Goal: Book appointment/travel/reservation

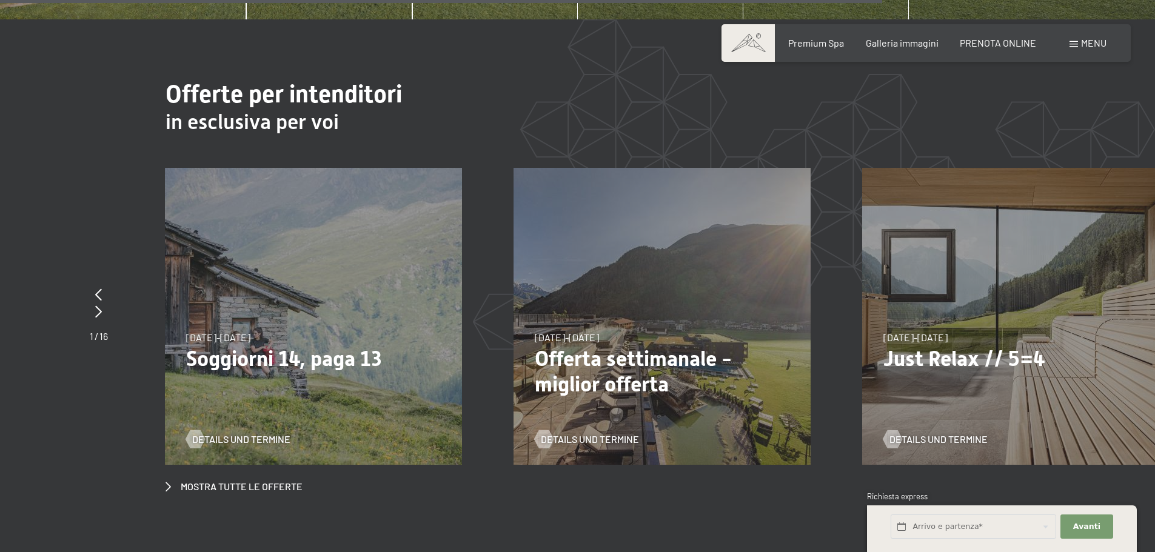
scroll to position [4669, 0]
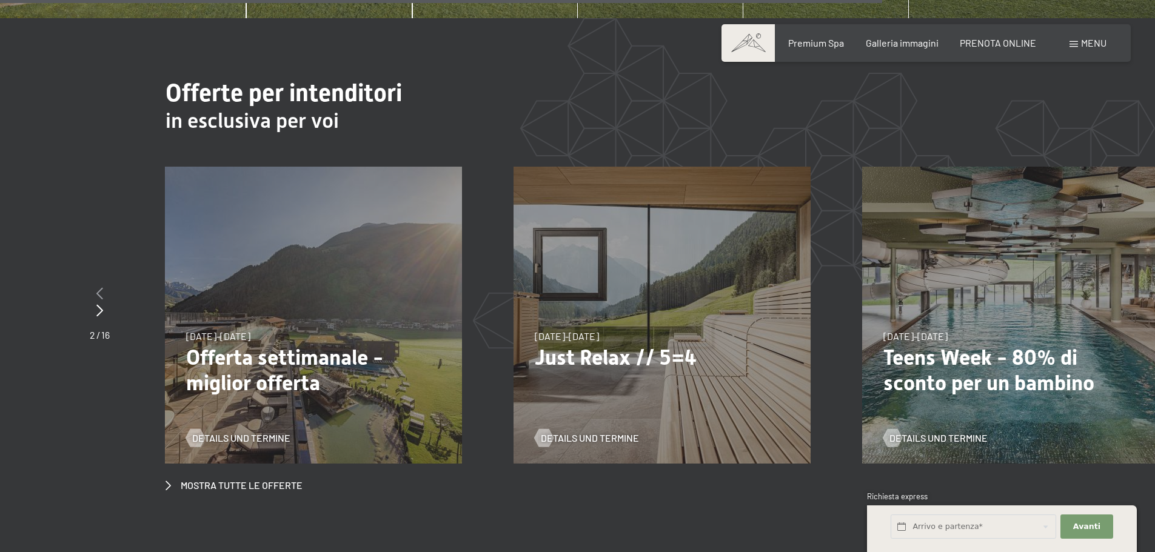
click at [95, 286] on div at bounding box center [100, 294] width 20 height 17
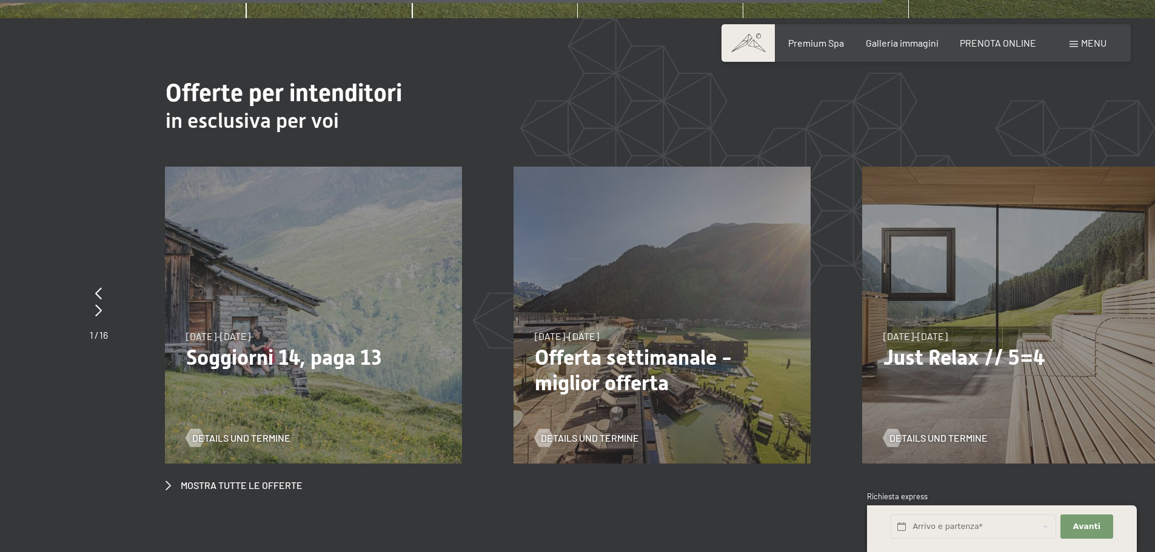
click at [269, 287] on div "21/9/2025-5/10/2025 27/6/2026-9/8/2026 29/8/2026-13/9/2026 21/9/2025-5/10/2025 …" at bounding box center [313, 315] width 297 height 297
click at [651, 305] on div "21/9/2025-12/4/2026 14/5/2026-21/6/2026 27/6/2026-1/3/2027 21/9/2025-12/4/2026 …" at bounding box center [662, 315] width 297 height 297
click at [599, 432] on span "Details und Termine" at bounding box center [602, 438] width 98 height 13
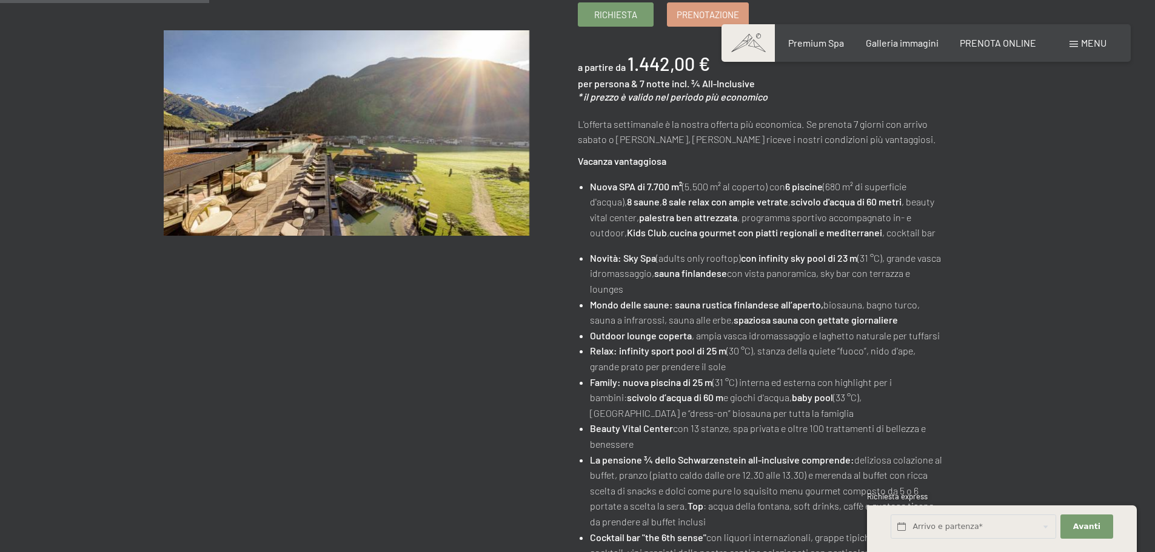
scroll to position [303, 0]
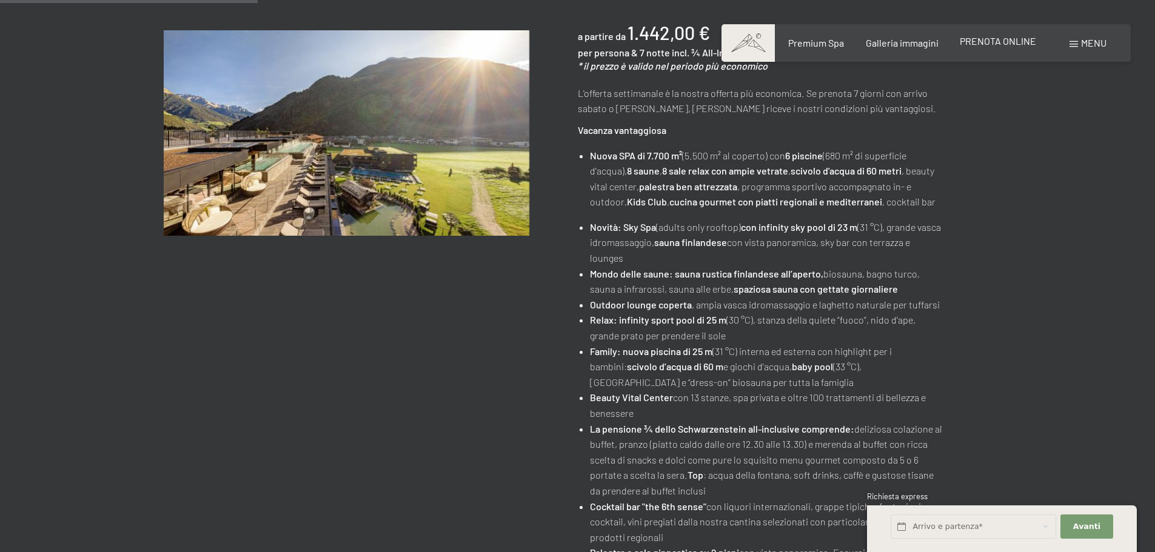
click at [971, 39] on span "PRENOTA ONLINE" at bounding box center [998, 41] width 76 height 12
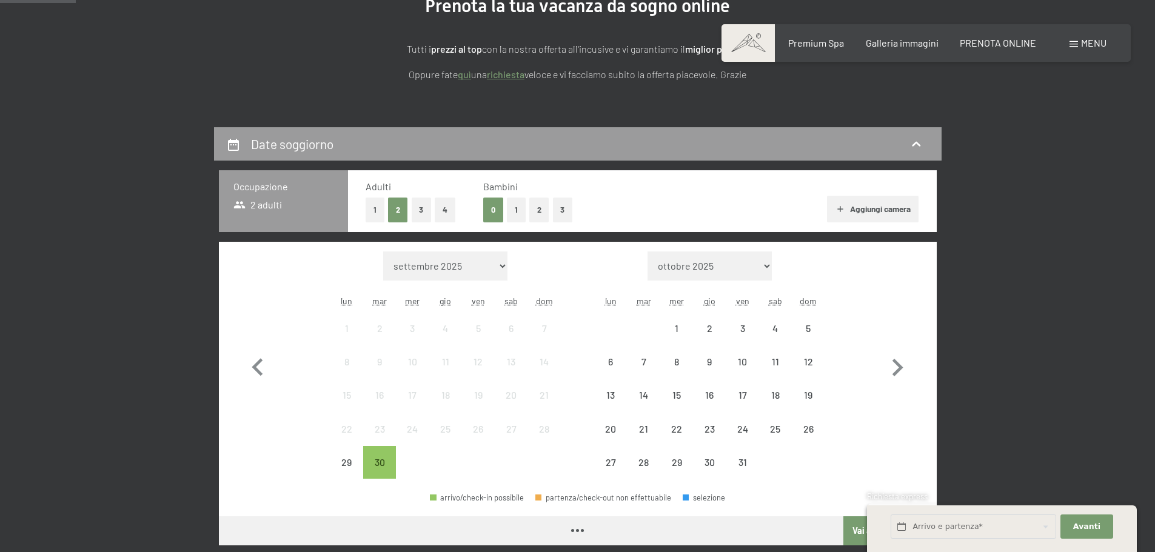
scroll to position [182, 0]
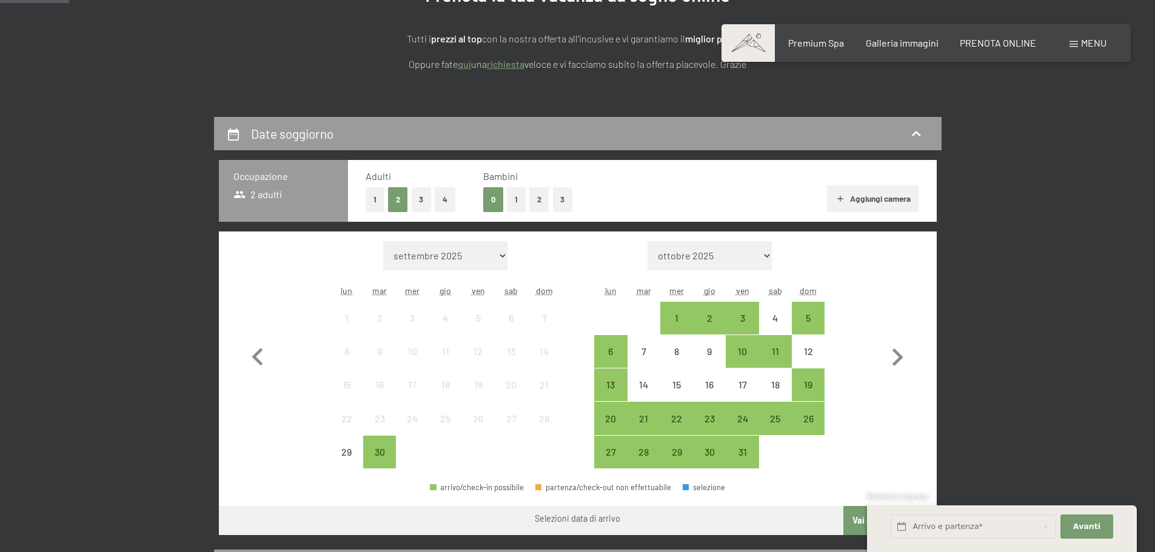
click at [751, 257] on select "ottobre 2025 novembre 2025 dicembre 2025 gennaio 2026 febbraio 2026 marzo 2026 …" at bounding box center [710, 255] width 124 height 29
click at [751, 258] on select "ottobre 2025 novembre 2025 dicembre 2025 gennaio 2026 febbraio 2026 marzo 2026 …" at bounding box center [710, 255] width 124 height 29
click at [905, 358] on icon "button" at bounding box center [897, 357] width 35 height 35
select select "2025-10-01"
select select "2025-11-01"
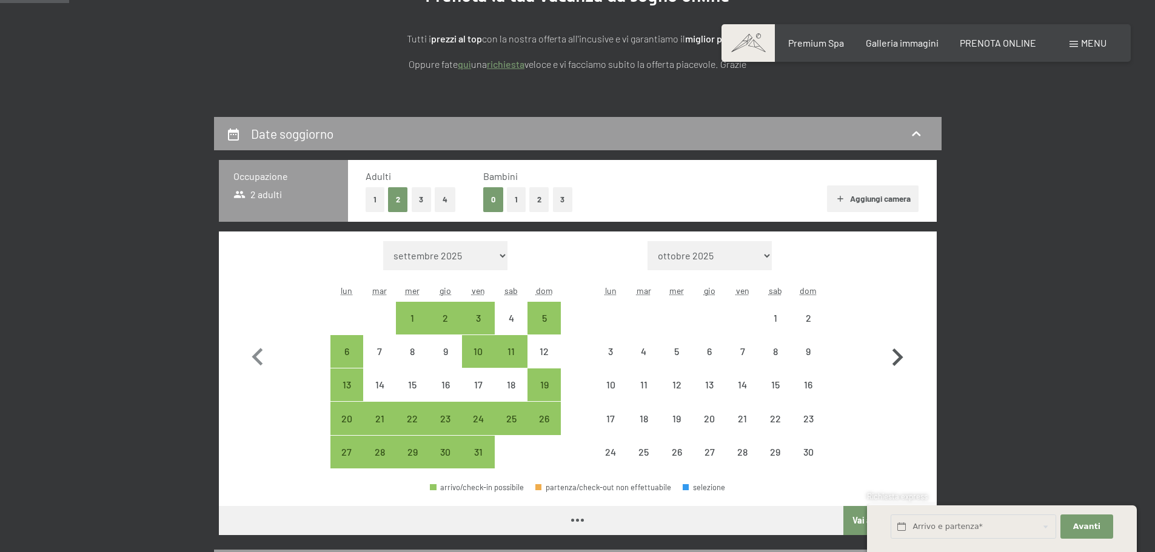
click at [905, 358] on icon "button" at bounding box center [897, 357] width 35 height 35
select select "2025-11-01"
select select "2025-12-01"
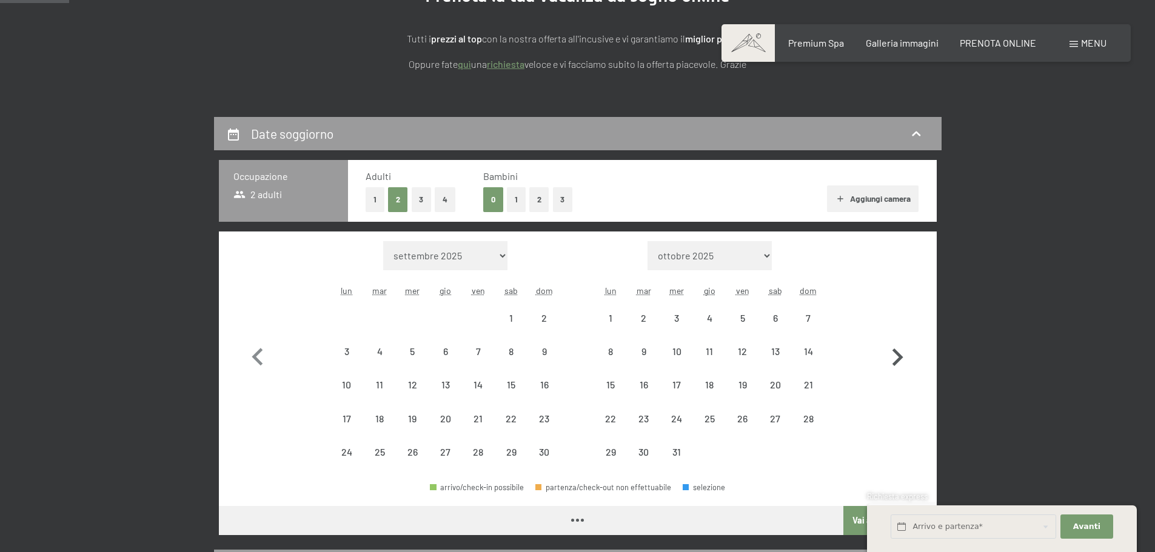
select select "2025-11-01"
select select "2025-12-01"
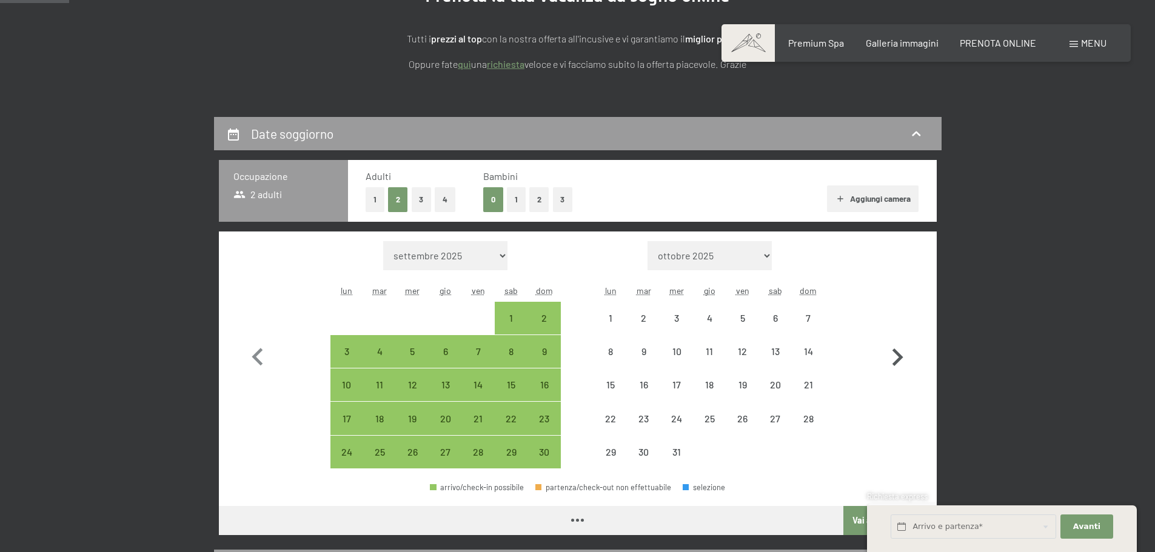
click at [905, 358] on icon "button" at bounding box center [897, 357] width 35 height 35
select select "2025-12-01"
select select "2026-01-01"
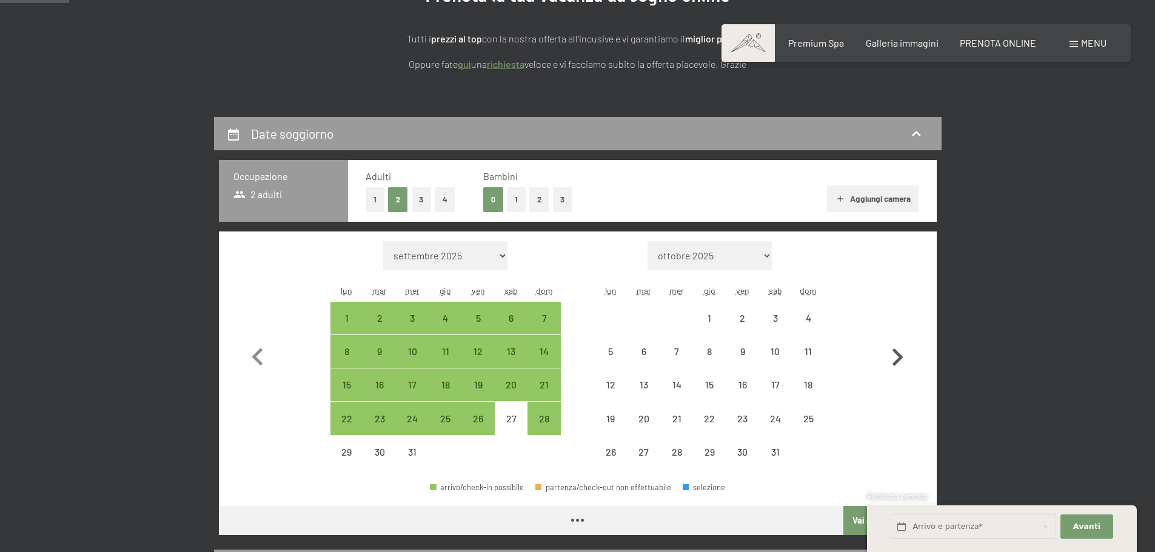
select select "2025-12-01"
select select "2026-01-01"
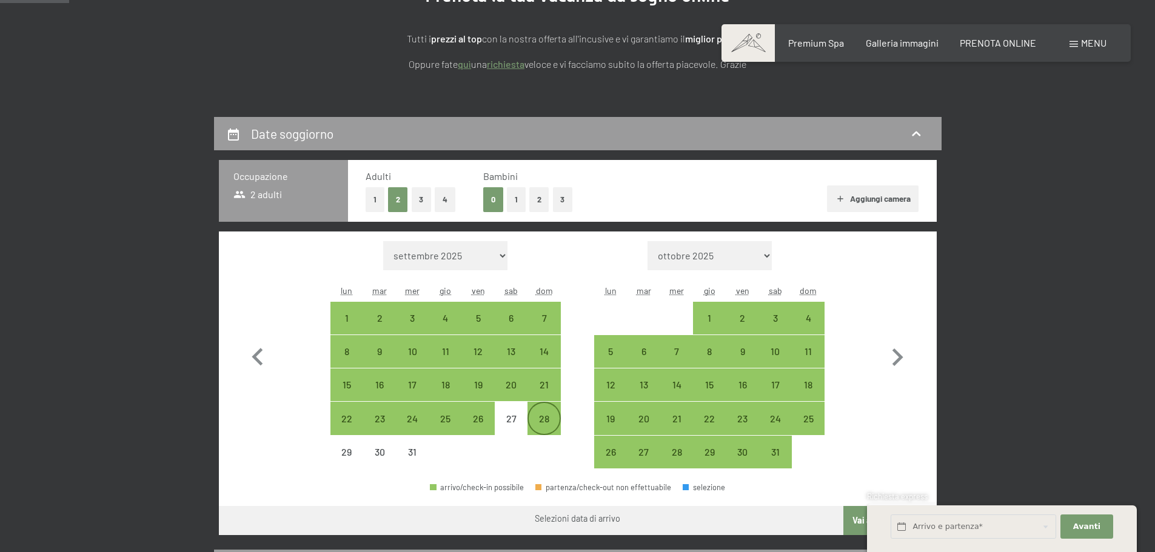
click at [540, 418] on div "28" at bounding box center [544, 429] width 30 height 30
select select "2025-12-01"
select select "2026-01-01"
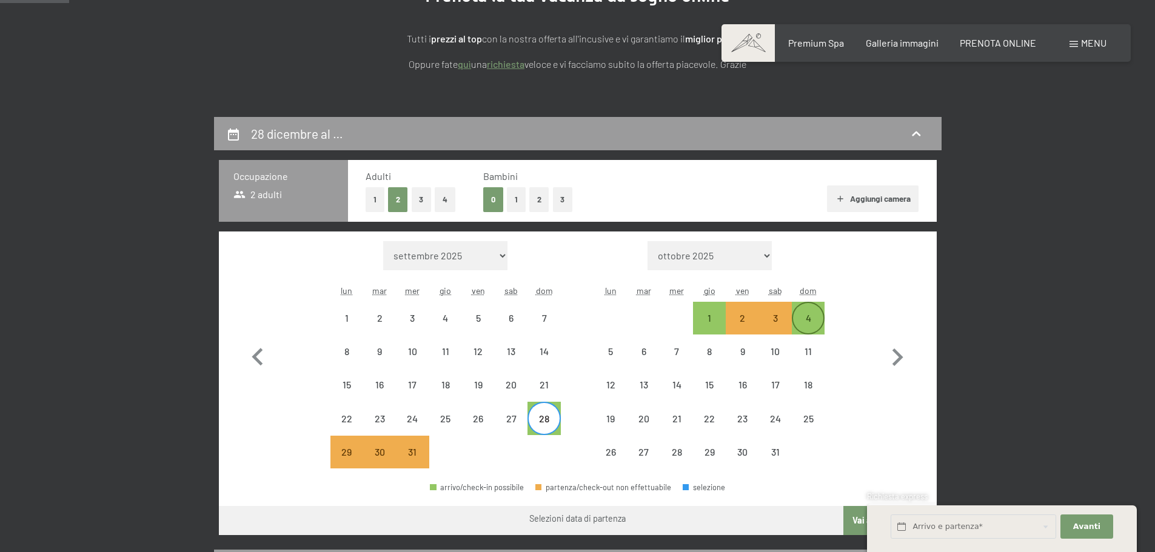
click at [812, 324] on div "4" at bounding box center [808, 328] width 30 height 30
select select "2025-12-01"
select select "2026-01-01"
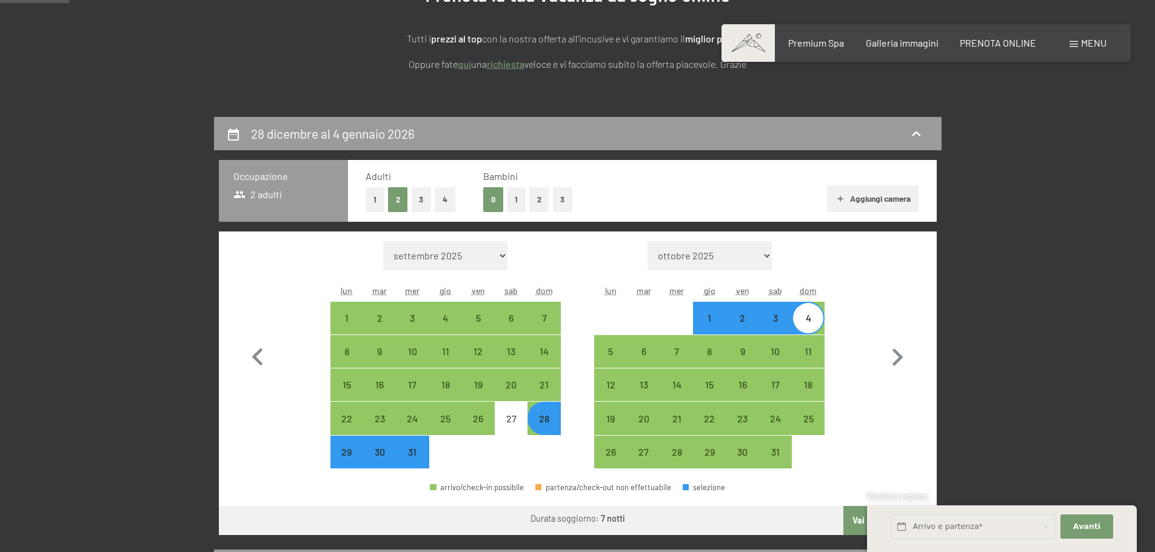
click at [812, 324] on div "4" at bounding box center [808, 328] width 30 height 30
select select "2025-12-01"
select select "2026-01-01"
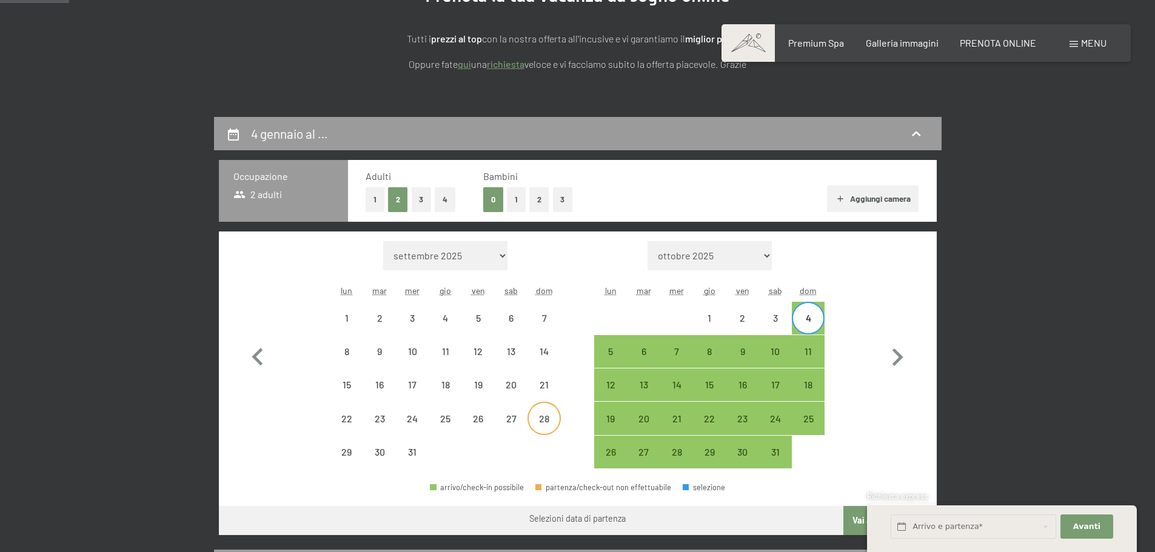
click at [540, 419] on div "28" at bounding box center [544, 429] width 30 height 30
select select "2025-12-01"
select select "2026-01-01"
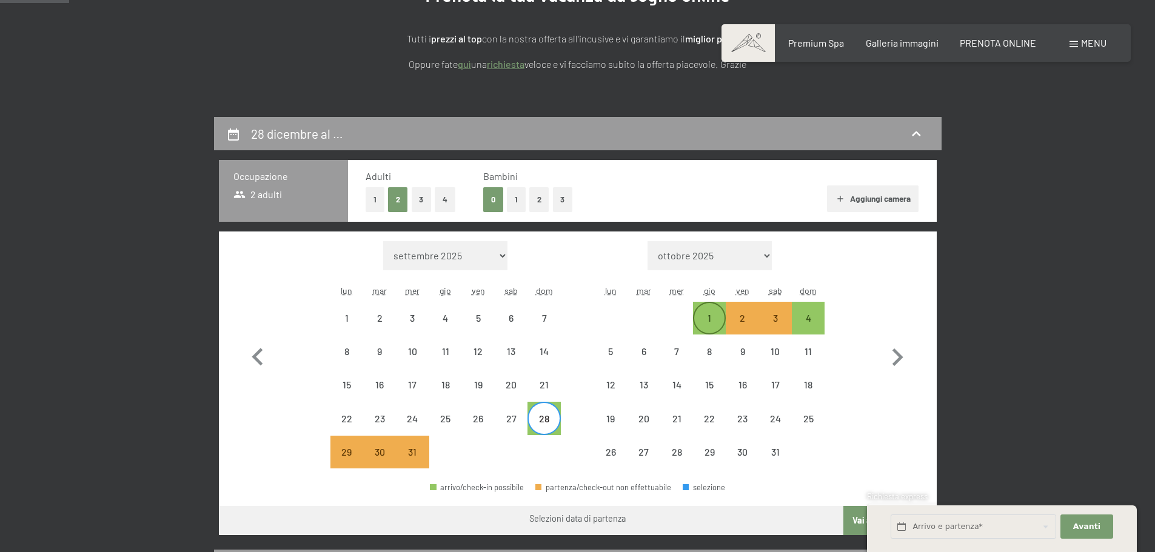
click at [706, 321] on div "1" at bounding box center [709, 328] width 30 height 30
select select "2025-12-01"
select select "2026-01-01"
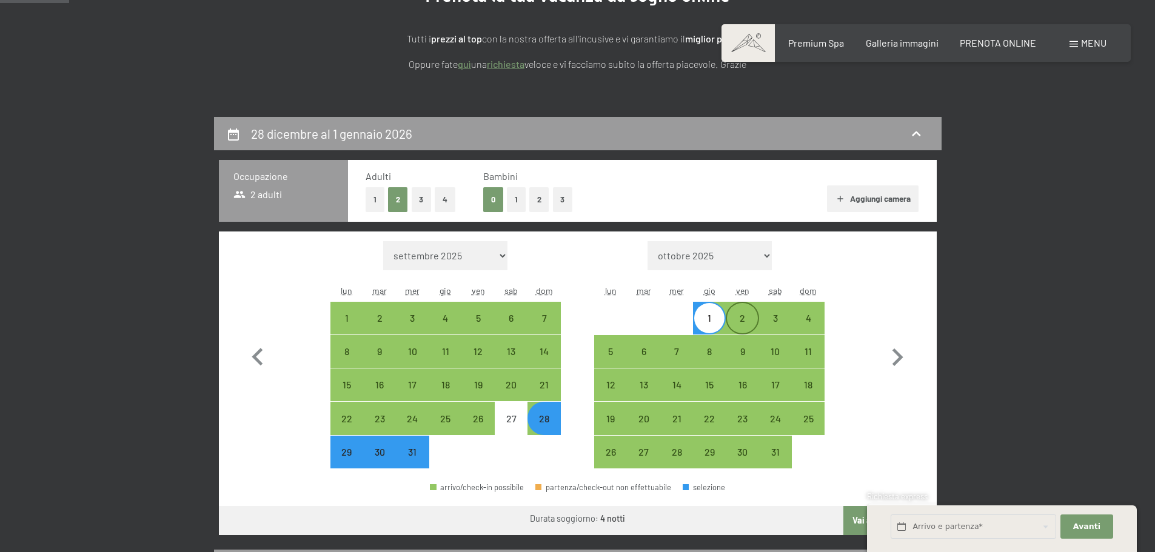
click at [745, 321] on div "2" at bounding box center [742, 328] width 30 height 30
select select "2025-12-01"
select select "2026-01-01"
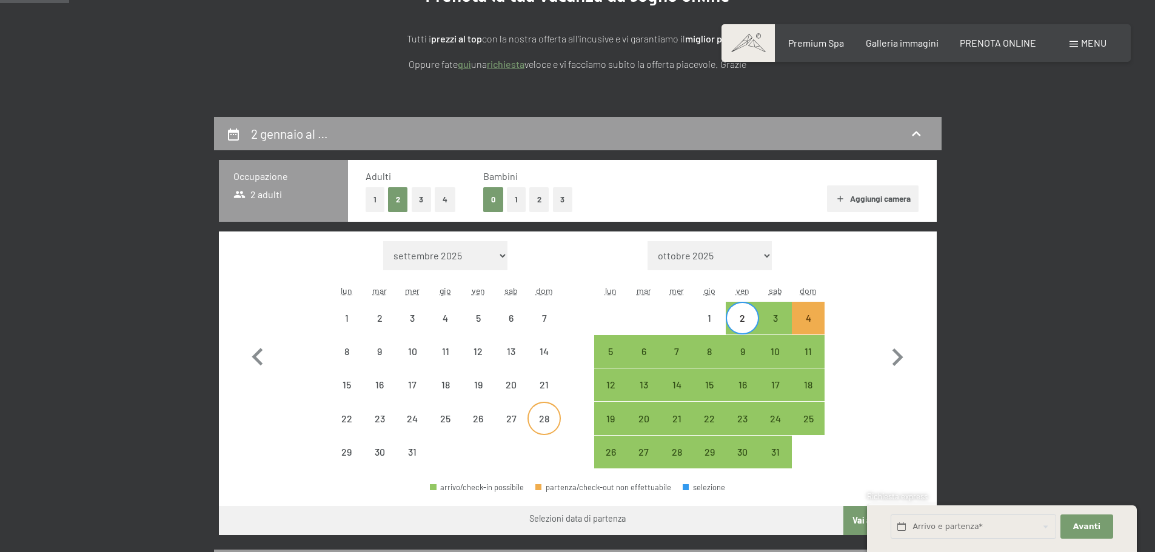
click at [535, 418] on div "28" at bounding box center [544, 429] width 30 height 30
select select "2025-12-01"
select select "2026-01-01"
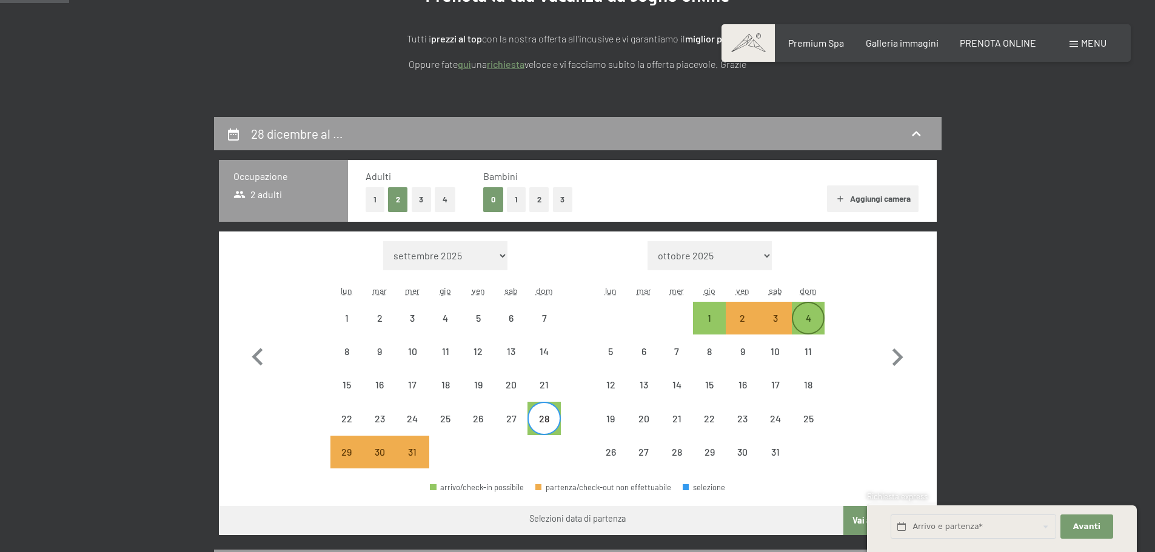
click at [821, 321] on div "4" at bounding box center [808, 328] width 30 height 30
select select "2025-12-01"
select select "2026-01-01"
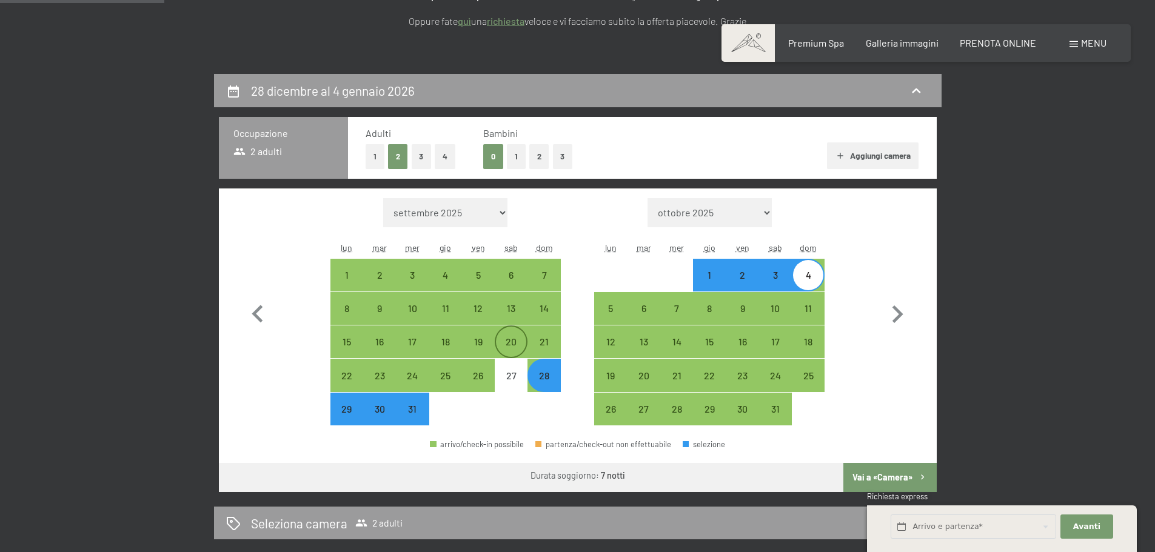
scroll to position [243, 0]
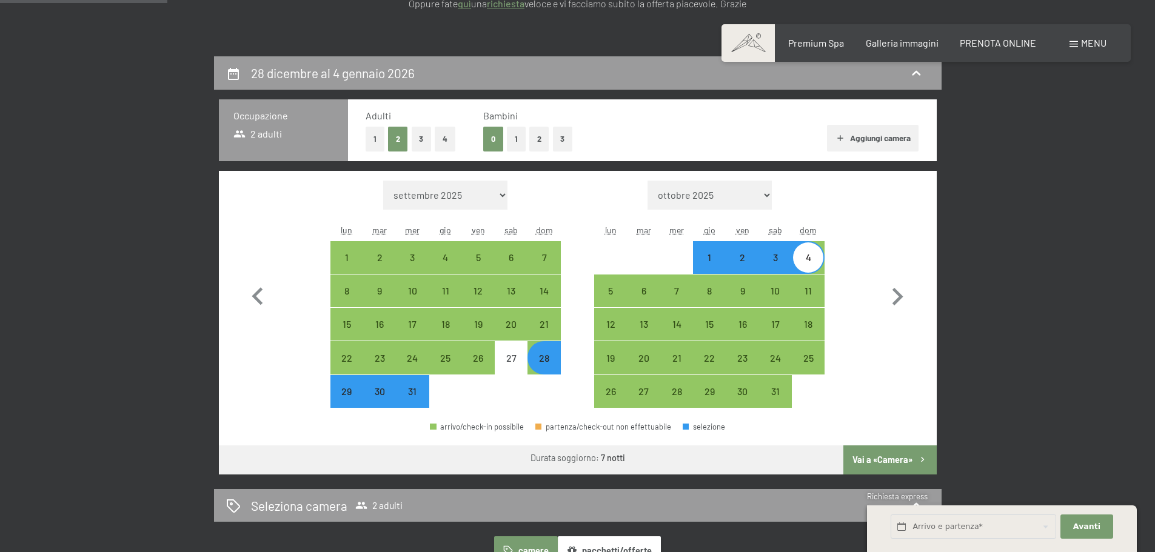
click at [887, 464] on button "Vai a «Camera»" at bounding box center [889, 460] width 93 height 29
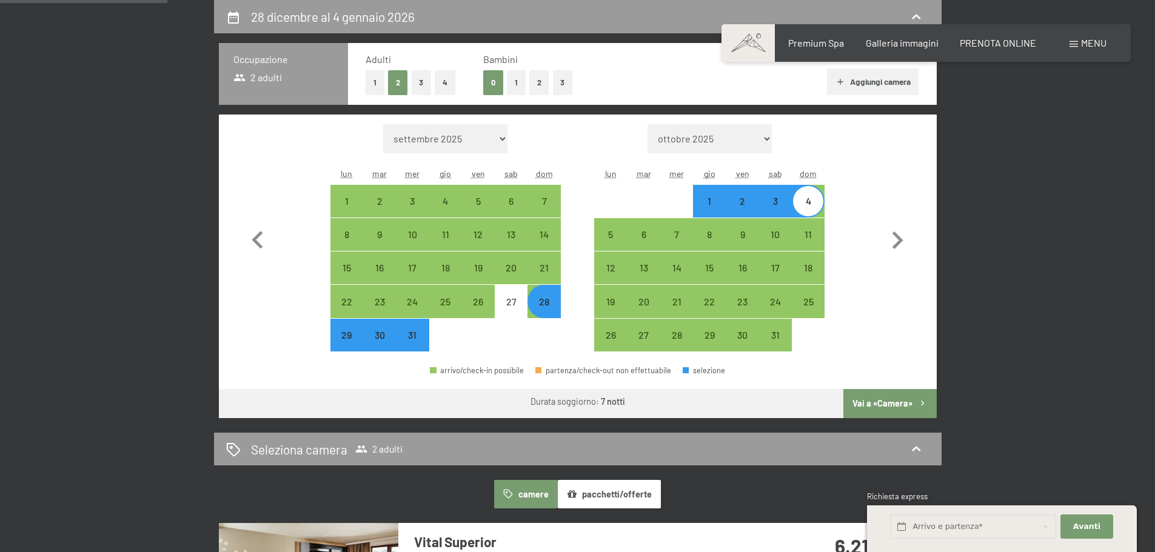
select select "2025-12-01"
select select "2026-01-01"
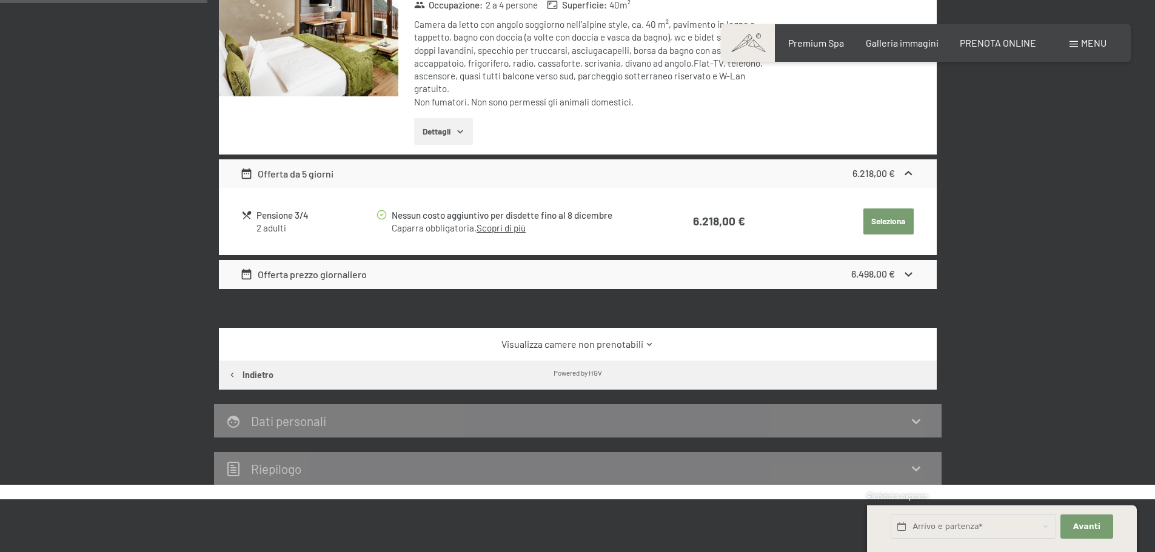
scroll to position [663, 0]
